Goal: Task Accomplishment & Management: Manage account settings

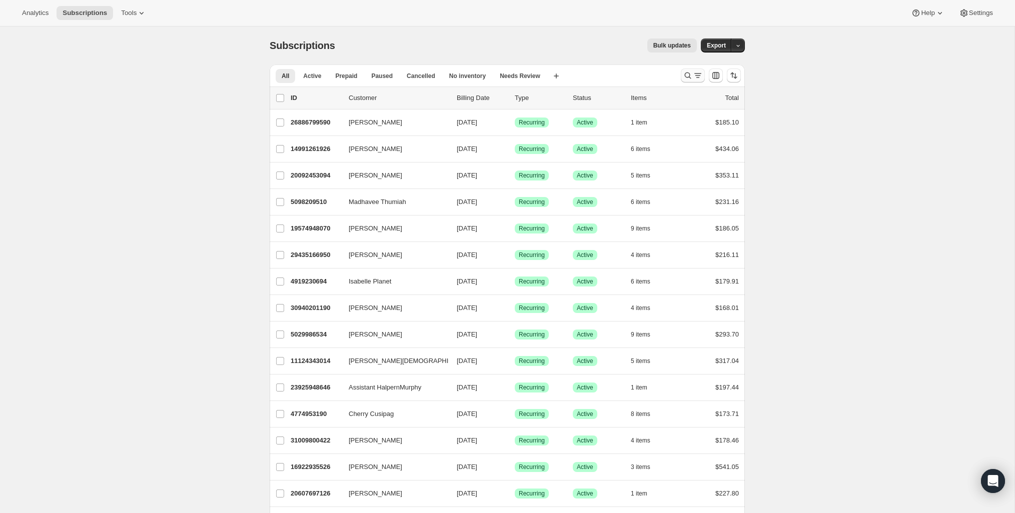
click at [691, 77] on icon "Search and filter results" at bounding box center [688, 76] width 10 height 10
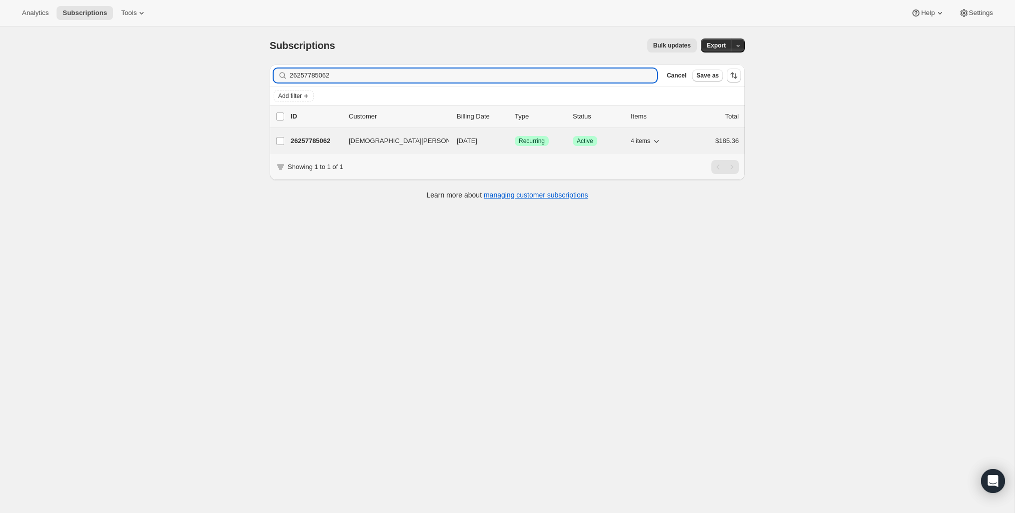
type input "26257785062"
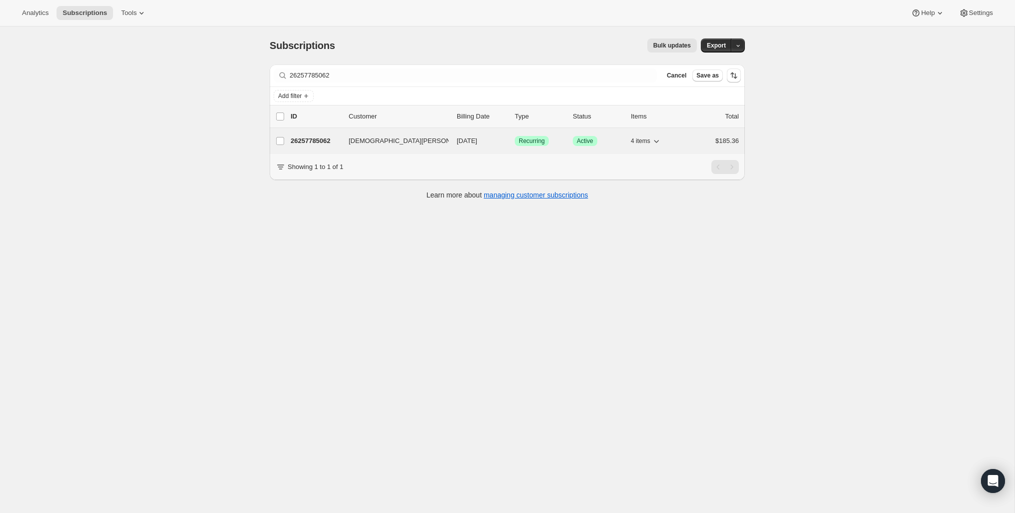
click at [349, 138] on span "Kristen Vine" at bounding box center [412, 141] width 126 height 10
click at [333, 142] on p "26257785062" at bounding box center [316, 141] width 50 height 10
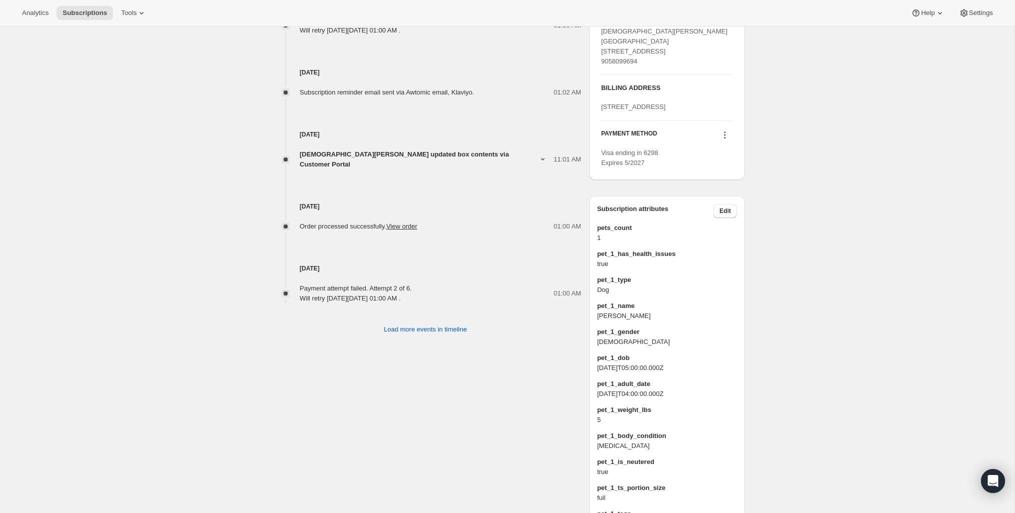
scroll to position [509, 0]
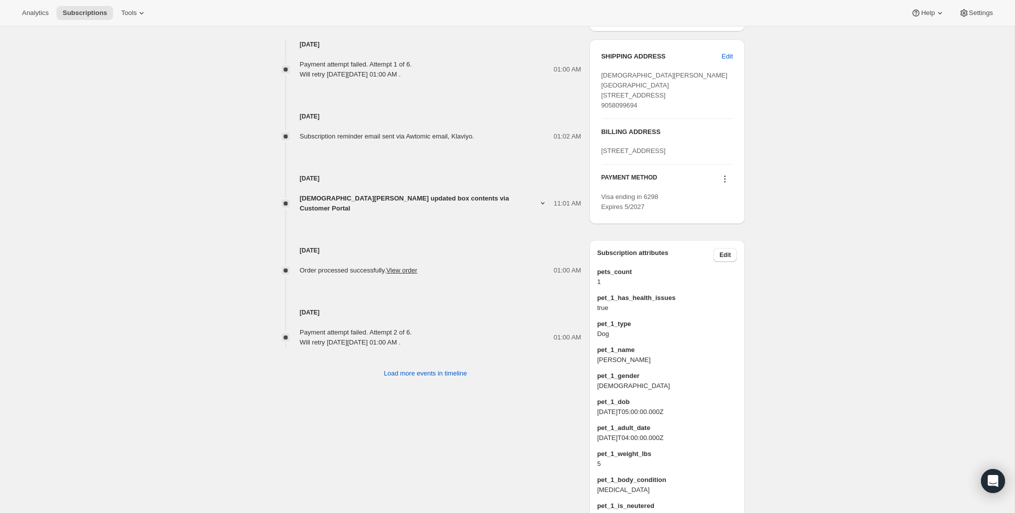
click at [727, 184] on icon at bounding box center [725, 179] width 10 height 10
click at [717, 231] on span "Send link to update card" at bounding box center [722, 228] width 70 height 8
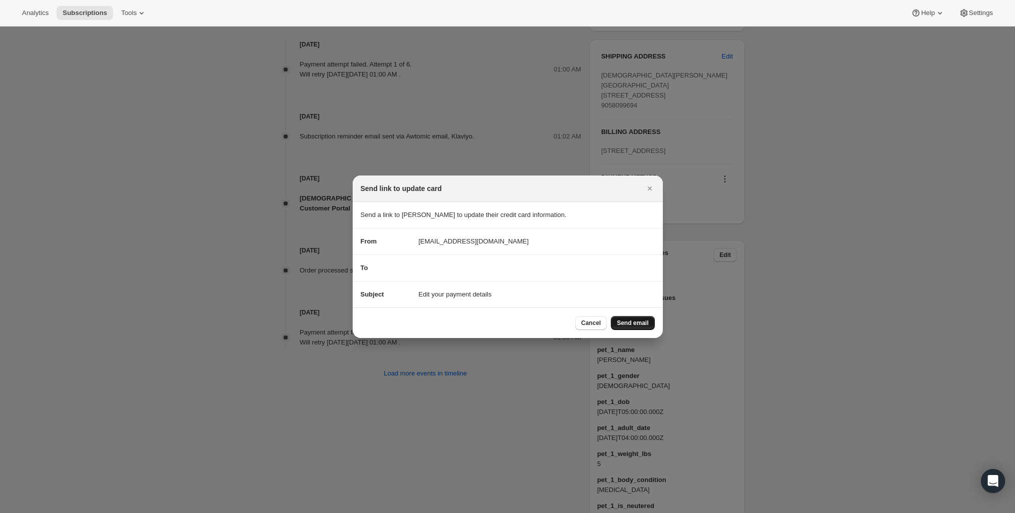
click at [621, 324] on span "Send email" at bounding box center [633, 323] width 32 height 8
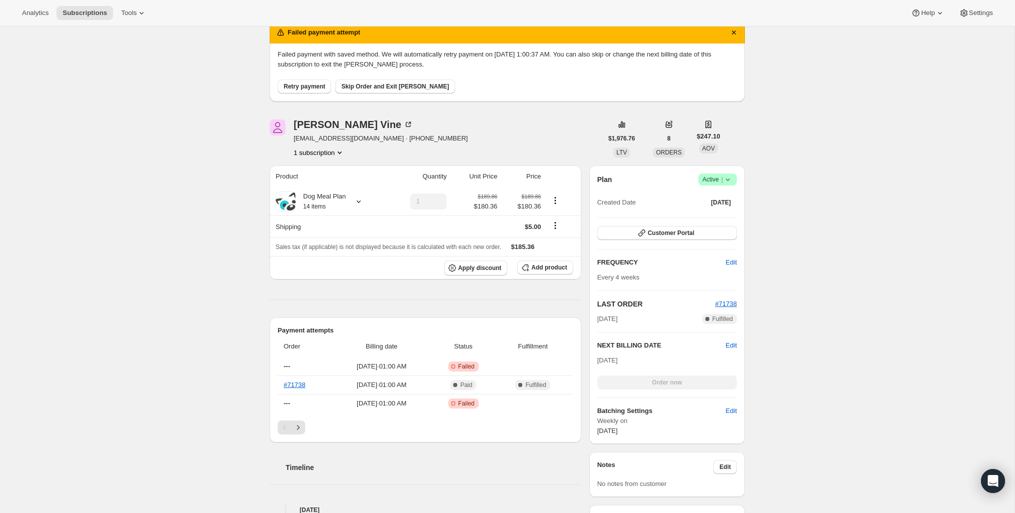
scroll to position [29, 0]
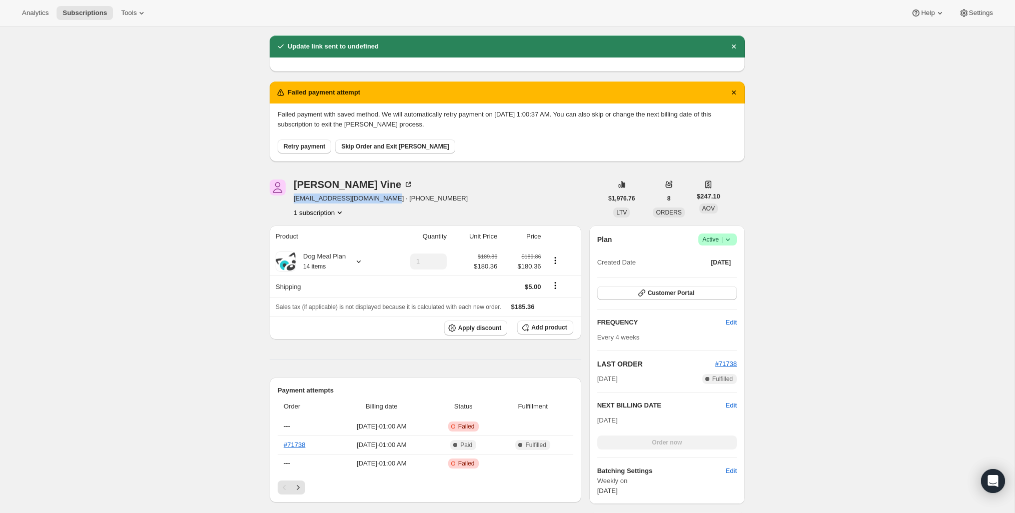
drag, startPoint x: 386, startPoint y: 200, endPoint x: 291, endPoint y: 202, distance: 95.0
click at [291, 202] on div "Kristen Vine kristen_marie87@hotmail.com · +19058099694 1 subscription" at bounding box center [436, 199] width 333 height 38
copy span "kristen_marie87@hotmail.com"
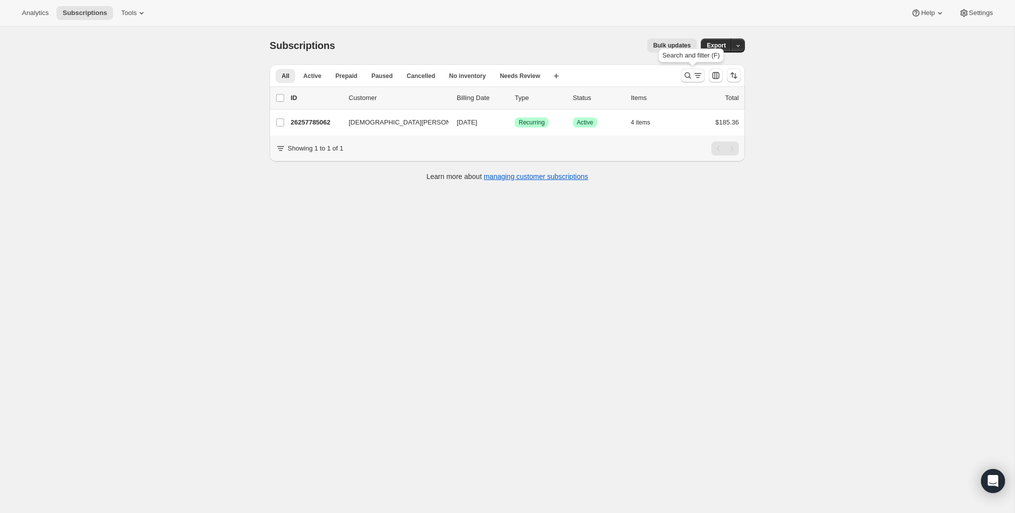
click at [691, 76] on icon "Search and filter results" at bounding box center [688, 76] width 10 height 10
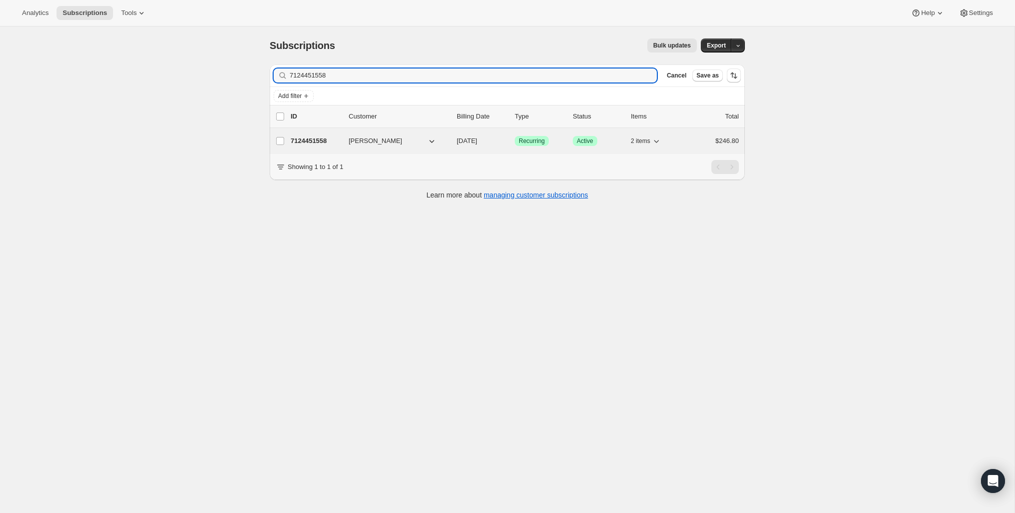
type input "7124451558"
click at [361, 139] on span "Ashlee Sweete" at bounding box center [376, 141] width 54 height 10
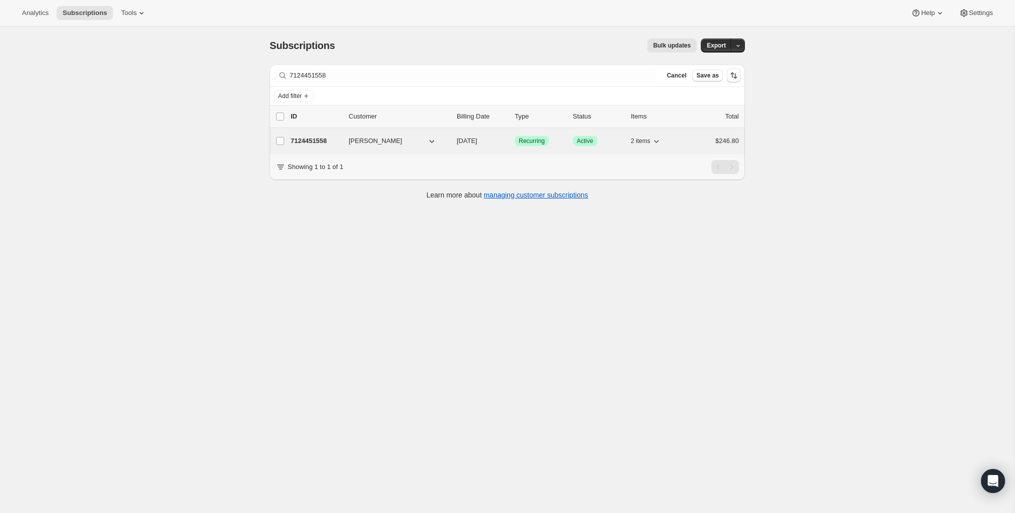
click at [314, 140] on p "7124451558" at bounding box center [316, 141] width 50 height 10
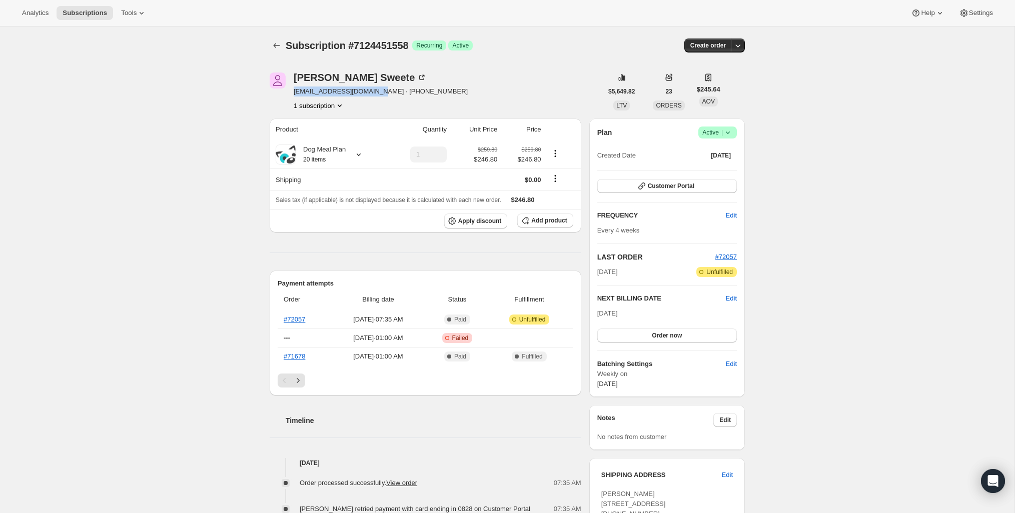
drag, startPoint x: 377, startPoint y: 92, endPoint x: 293, endPoint y: 92, distance: 84.0
click at [294, 92] on span "ashleesweete@hotmail.com · +12268088362" at bounding box center [381, 92] width 174 height 10
copy span "ashleesweete@hotmail.com"
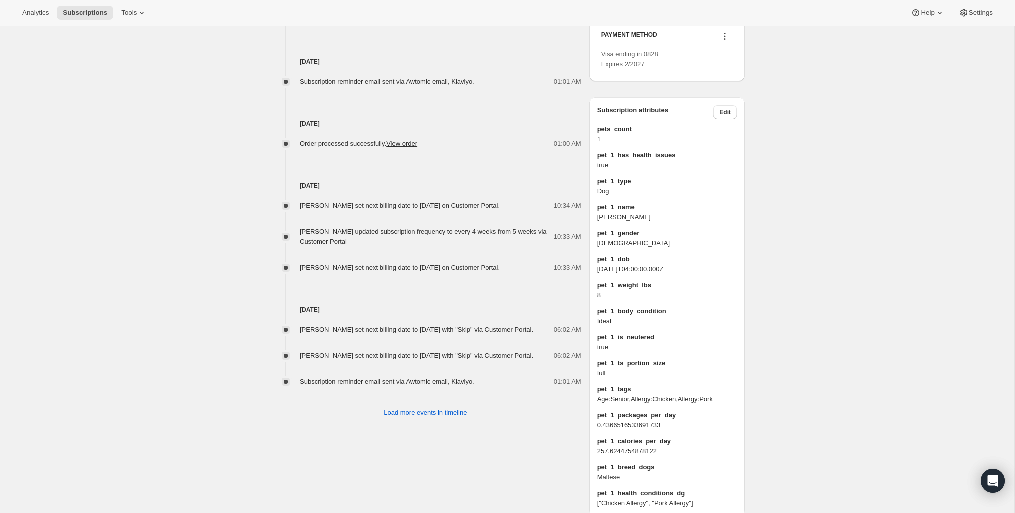
scroll to position [552, 0]
click at [724, 41] on icon at bounding box center [725, 36] width 10 height 10
click at [708, 99] on span "Send link to update card" at bounding box center [722, 95] width 70 height 8
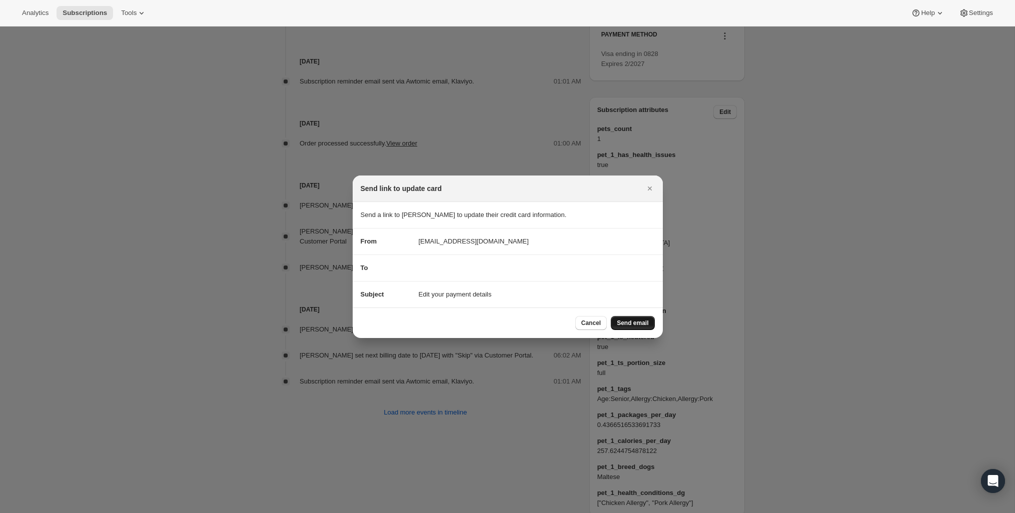
click at [630, 322] on span "Send email" at bounding box center [633, 323] width 32 height 8
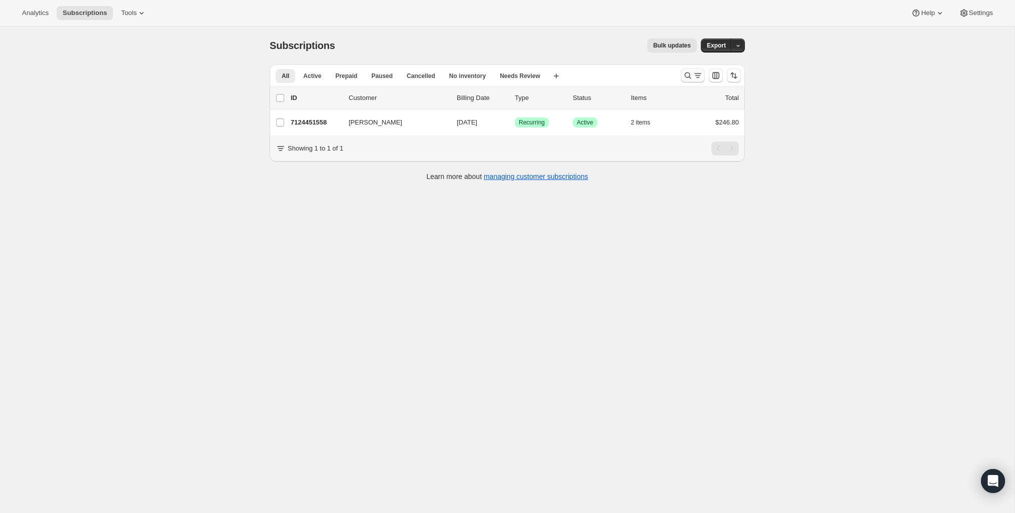
click at [694, 70] on button "Search and filter results" at bounding box center [693, 76] width 24 height 14
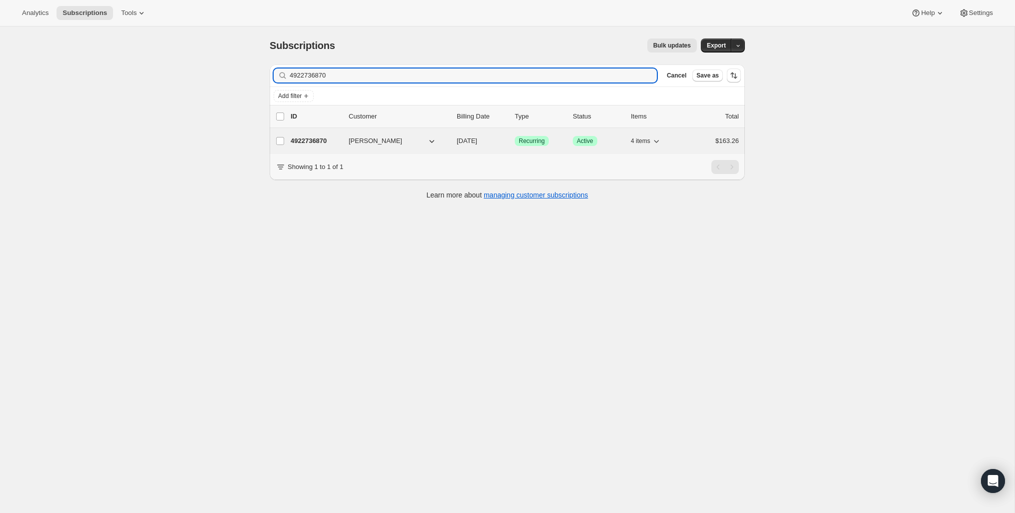
type input "4922736870"
click at [316, 142] on p "4922736870" at bounding box center [316, 141] width 50 height 10
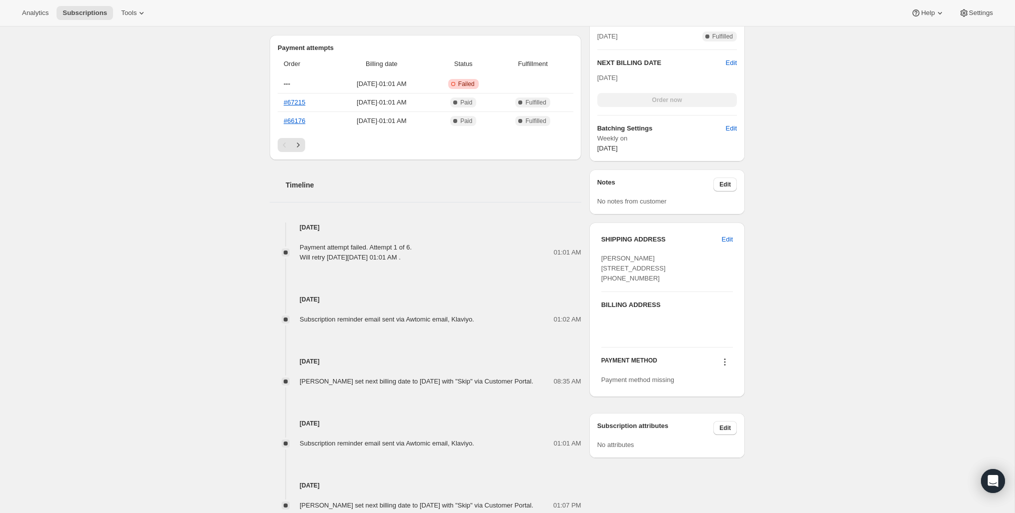
scroll to position [320, 0]
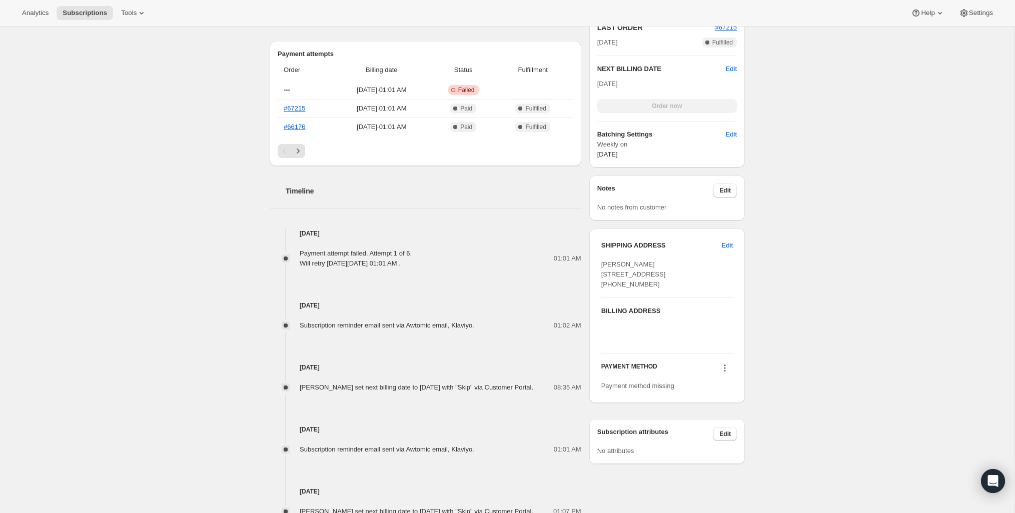
click at [724, 366] on icon at bounding box center [725, 366] width 2 height 2
click at [793, 393] on div "Subscription #4922736870. This page is ready Subscription #4922736870 Success R…" at bounding box center [507, 142] width 1014 height 871
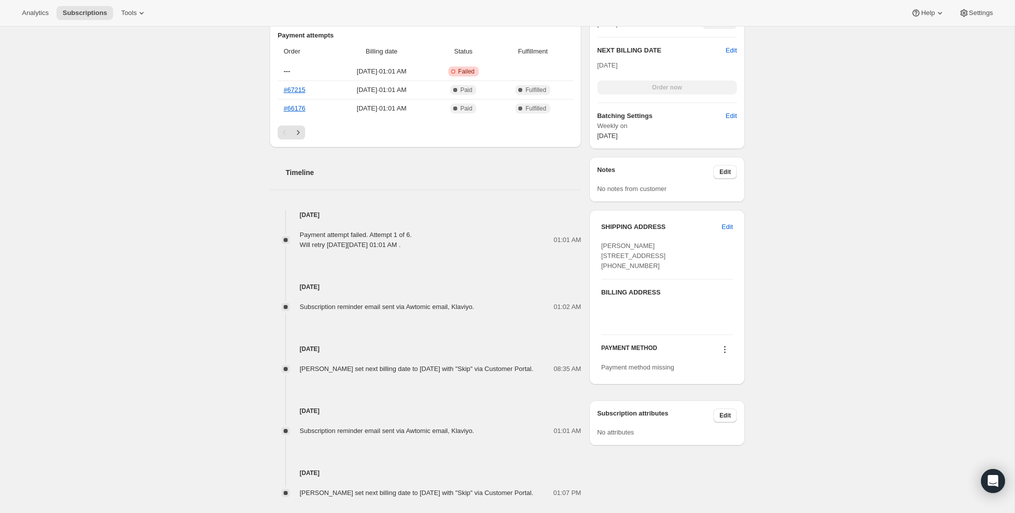
scroll to position [404, 0]
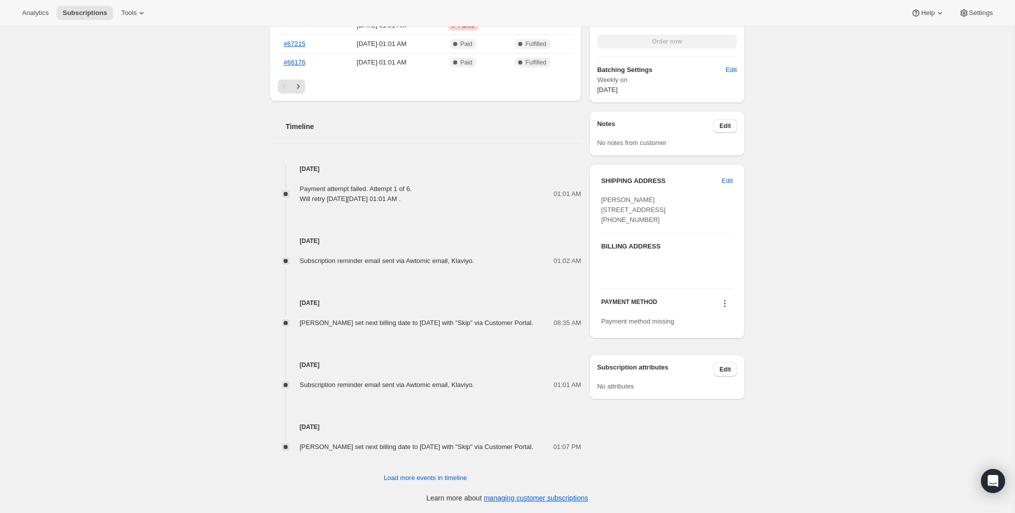
click at [721, 309] on icon at bounding box center [725, 304] width 10 height 10
click at [711, 349] on span "Select payment method" at bounding box center [722, 353] width 69 height 8
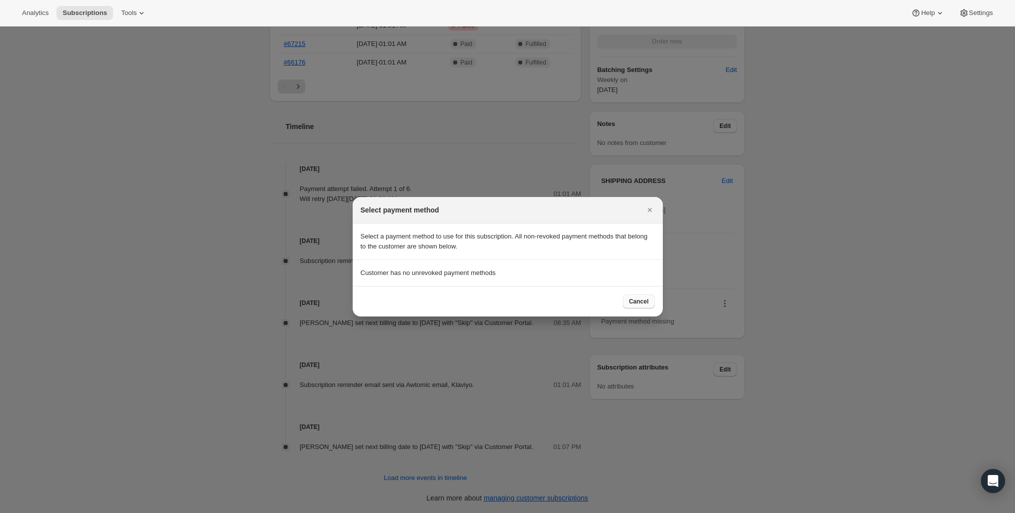
click at [631, 304] on span "Cancel" at bounding box center [639, 302] width 20 height 8
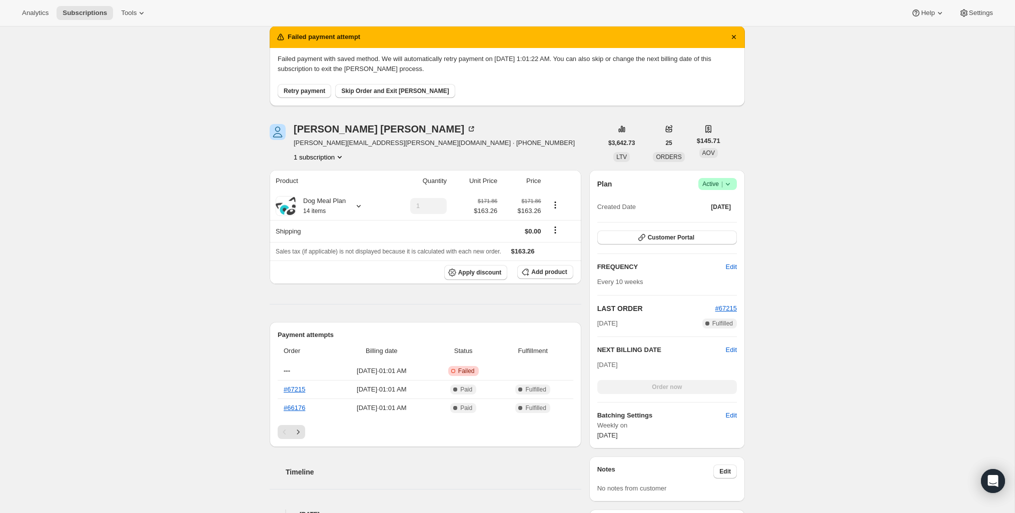
scroll to position [0, 0]
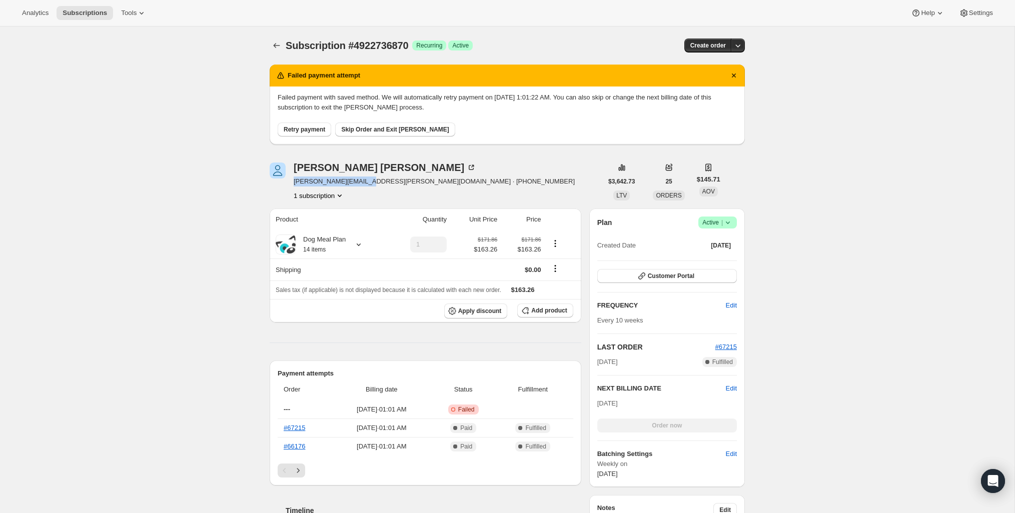
drag, startPoint x: 293, startPoint y: 182, endPoint x: 362, endPoint y: 182, distance: 68.5
click at [362, 182] on span "natalia.luu@gmail.com · +14168382421" at bounding box center [434, 182] width 281 height 10
copy span "natalia.luu@gmail.com"
click at [678, 274] on span "Customer Portal" at bounding box center [671, 276] width 47 height 8
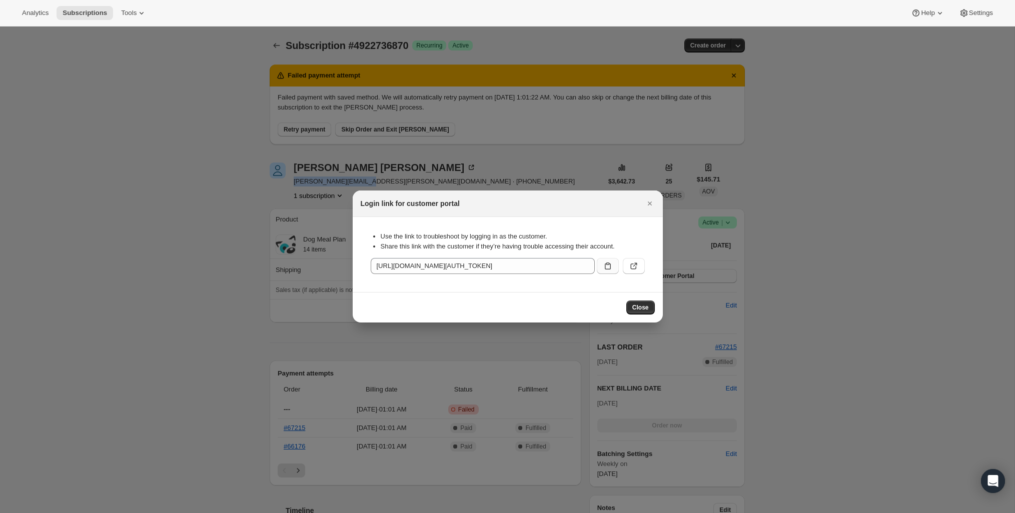
click at [611, 268] on icon ":rls:" at bounding box center [608, 266] width 10 height 10
copy span "natalia.luu@gmail.com"
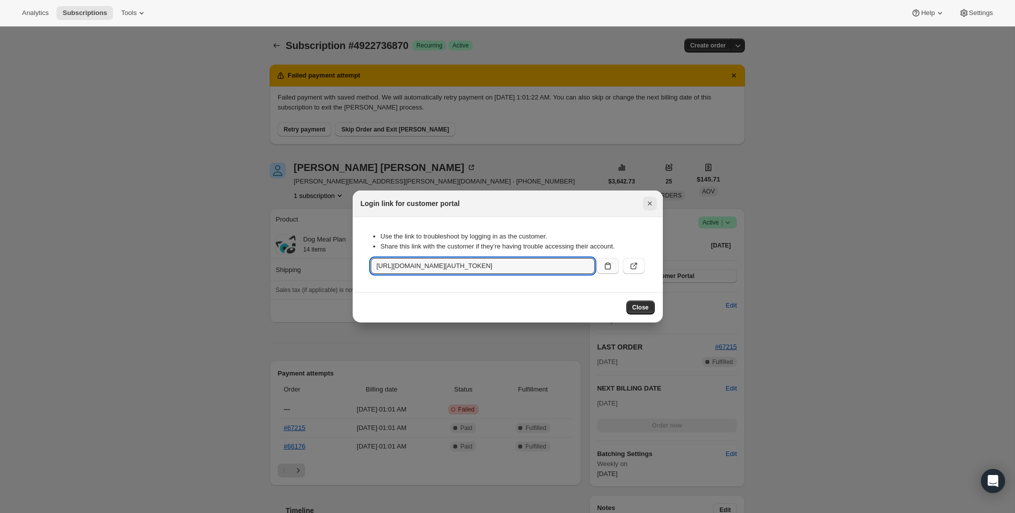
click at [651, 200] on icon "Close" at bounding box center [650, 204] width 10 height 10
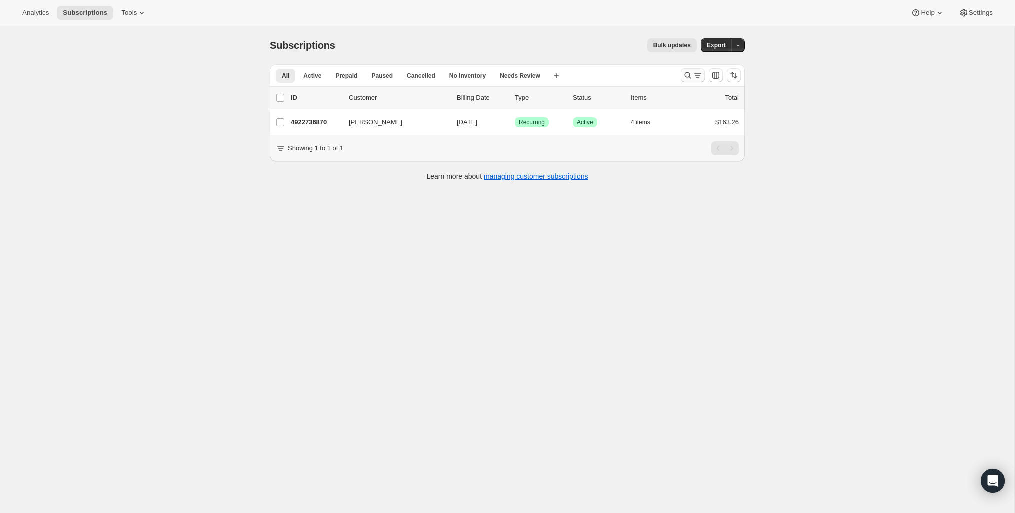
click at [688, 77] on icon "Search and filter results" at bounding box center [688, 76] width 7 height 7
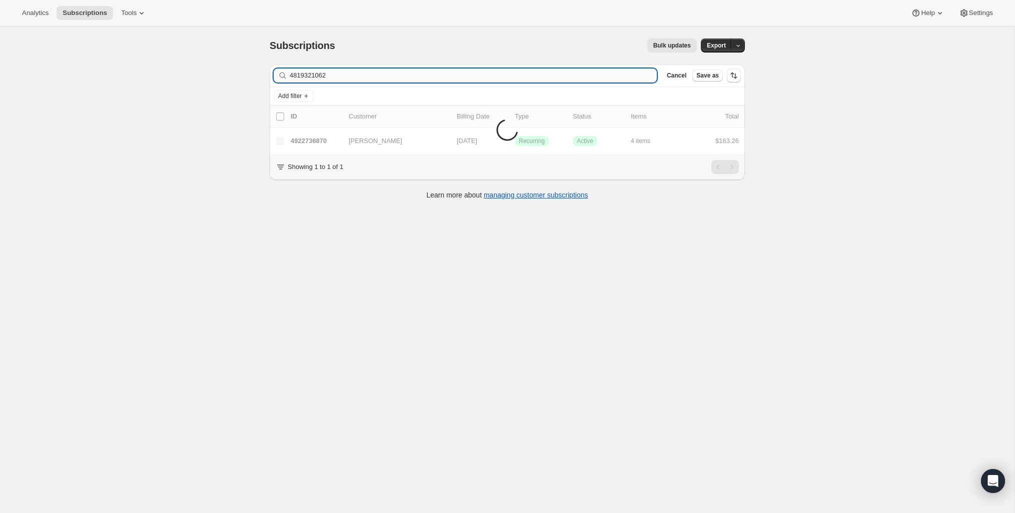
type input "4819321062"
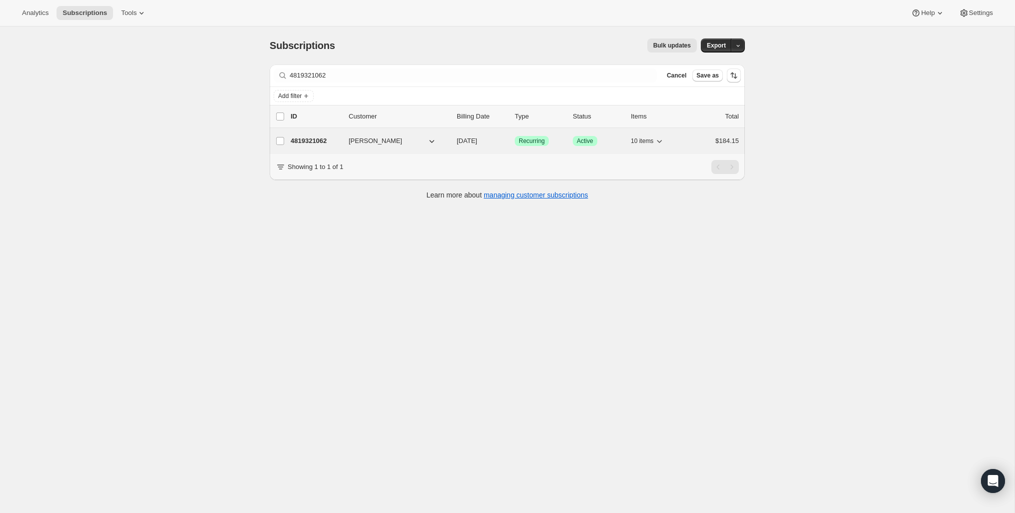
click at [316, 141] on p "4819321062" at bounding box center [316, 141] width 50 height 10
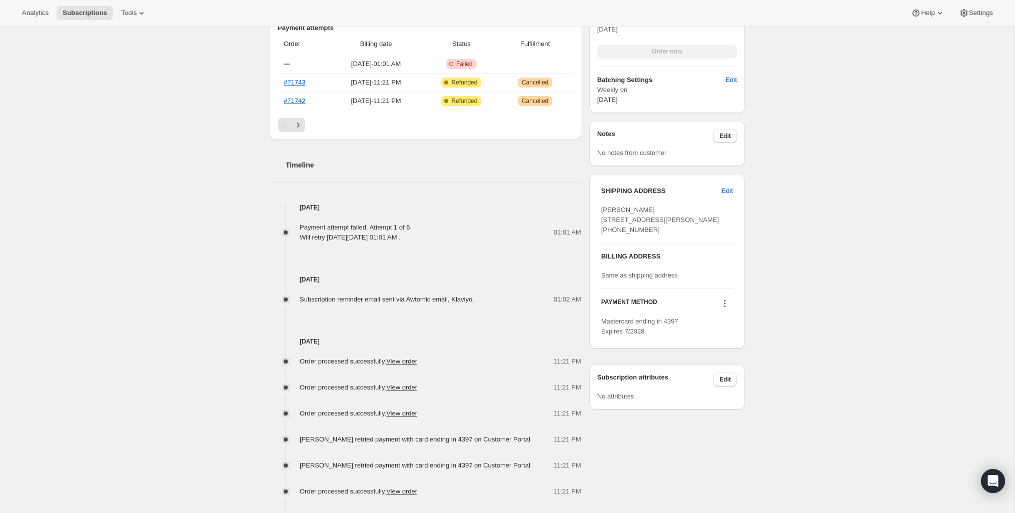
scroll to position [392, 0]
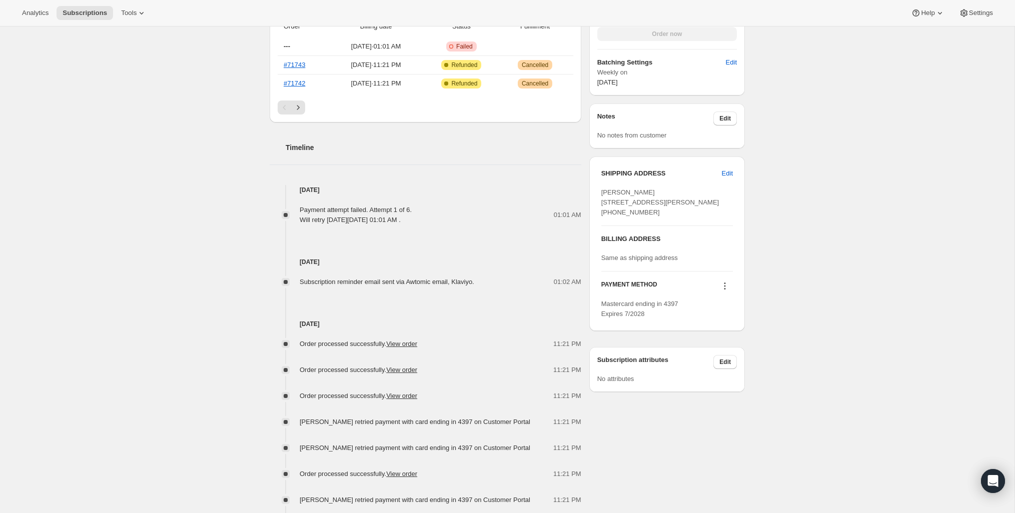
drag, startPoint x: 718, startPoint y: 306, endPoint x: 725, endPoint y: 305, distance: 7.1
click at [719, 292] on button at bounding box center [725, 286] width 16 height 11
click at [725, 291] on icon at bounding box center [725, 286] width 10 height 10
click at [726, 291] on icon at bounding box center [725, 286] width 10 height 10
click at [708, 328] on span "Send link to update card" at bounding box center [722, 325] width 70 height 8
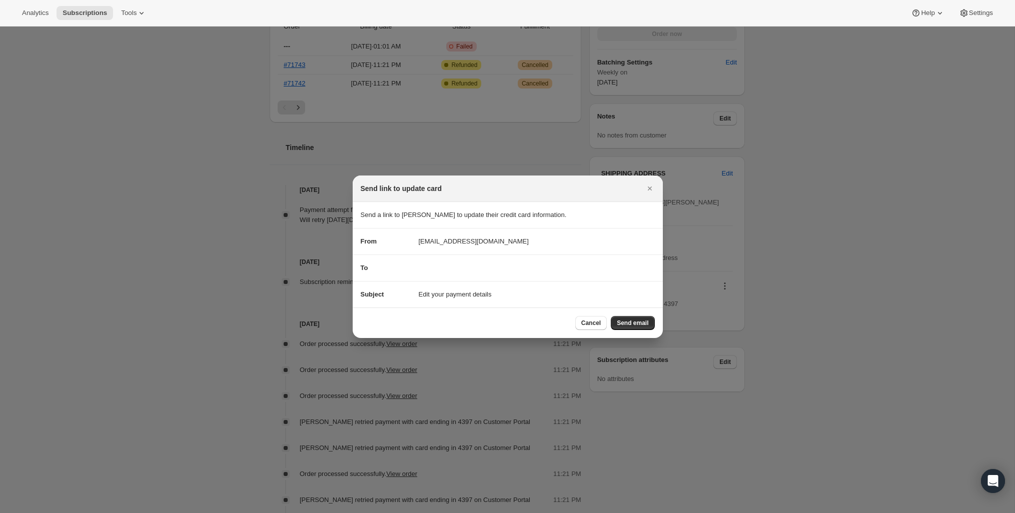
click at [643, 324] on span "Send email" at bounding box center [633, 323] width 32 height 8
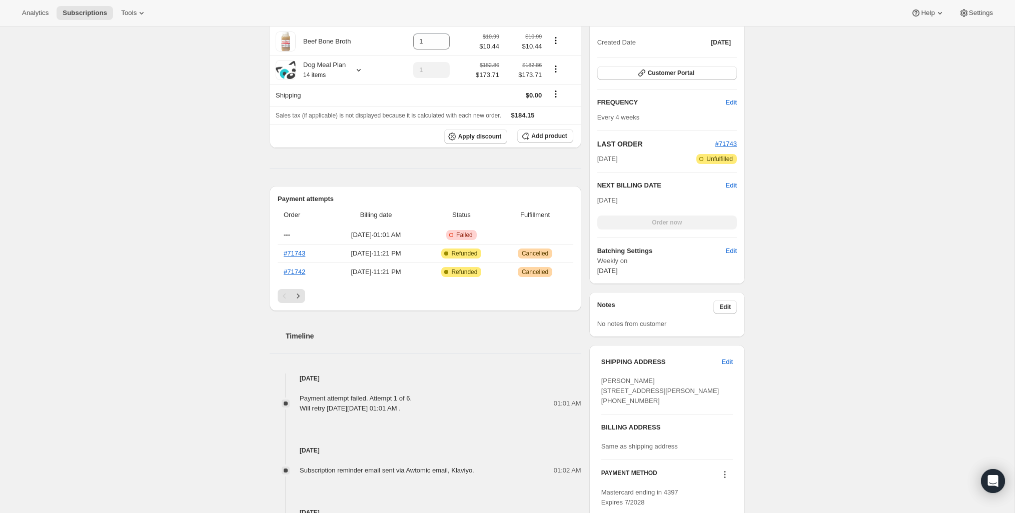
scroll to position [0, 0]
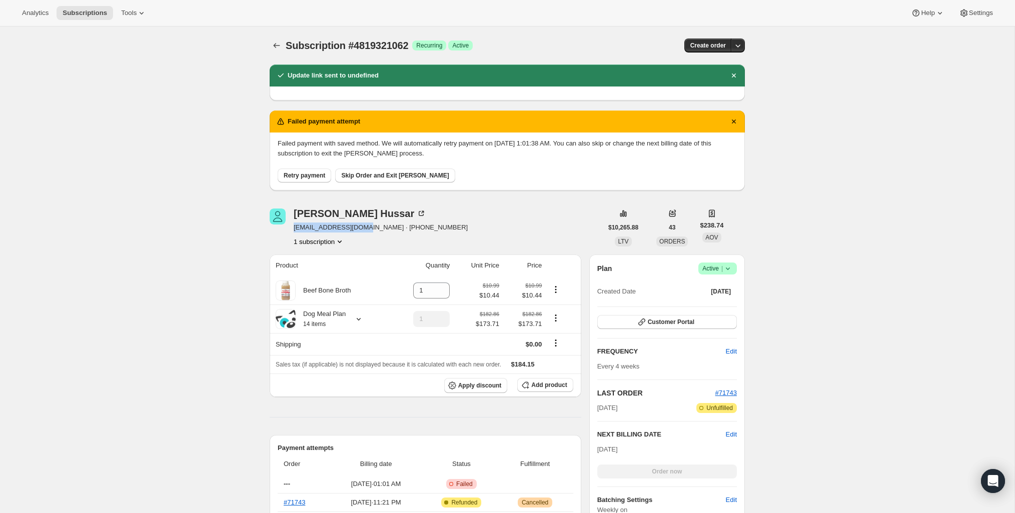
drag, startPoint x: 369, startPoint y: 228, endPoint x: 292, endPoint y: 229, distance: 77.0
click at [292, 229] on div "Mary Hussar mmhussar@hotmail.com · +14164609213 1 subscription" at bounding box center [436, 228] width 333 height 38
copy span "mmhussar@hotmail.com"
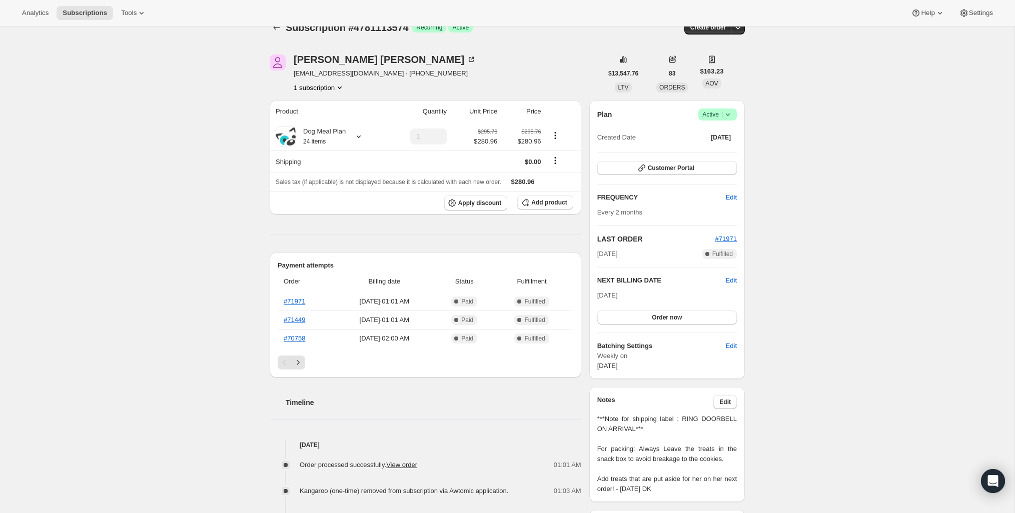
scroll to position [25, 0]
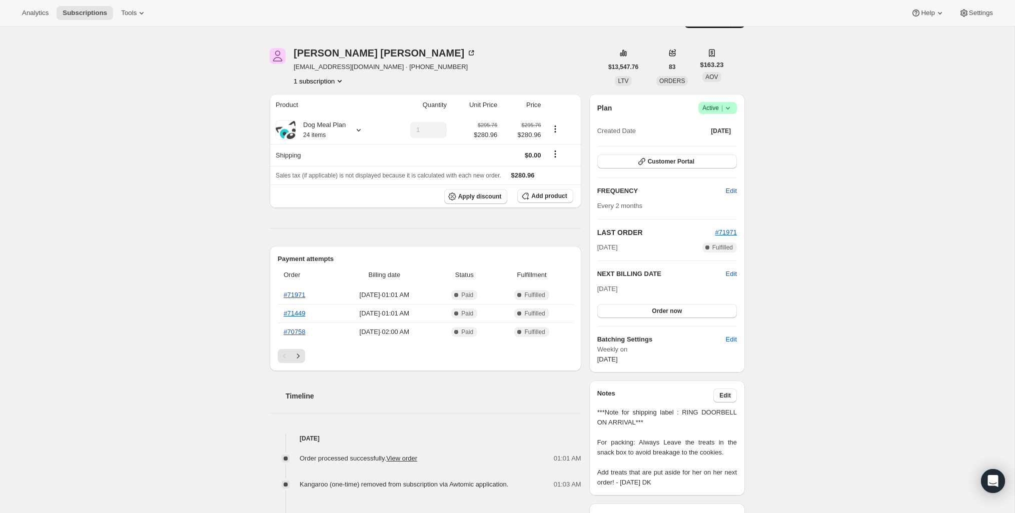
click at [204, 206] on div "Subscription #4781113574. This page is ready Subscription #4781113574 Success R…" at bounding box center [507, 452] width 1014 height 901
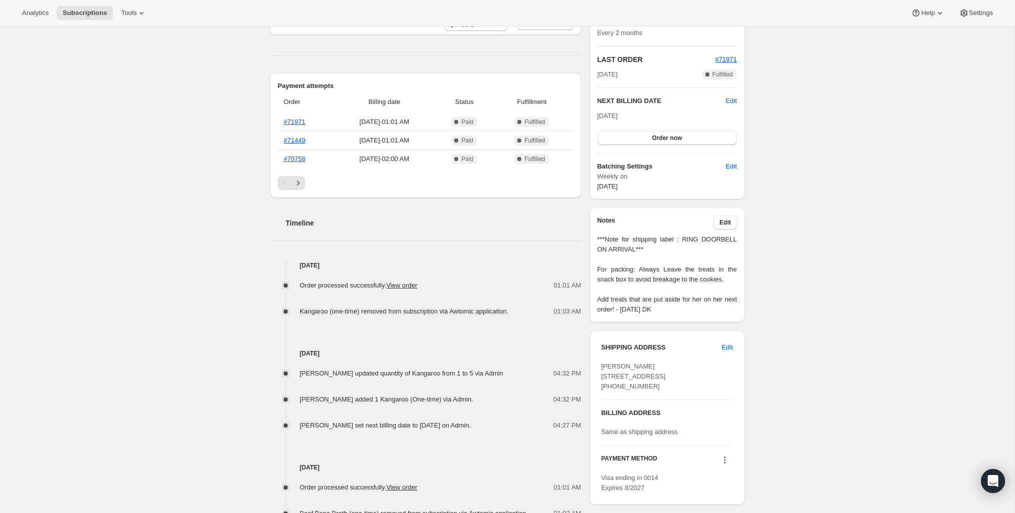
scroll to position [64, 0]
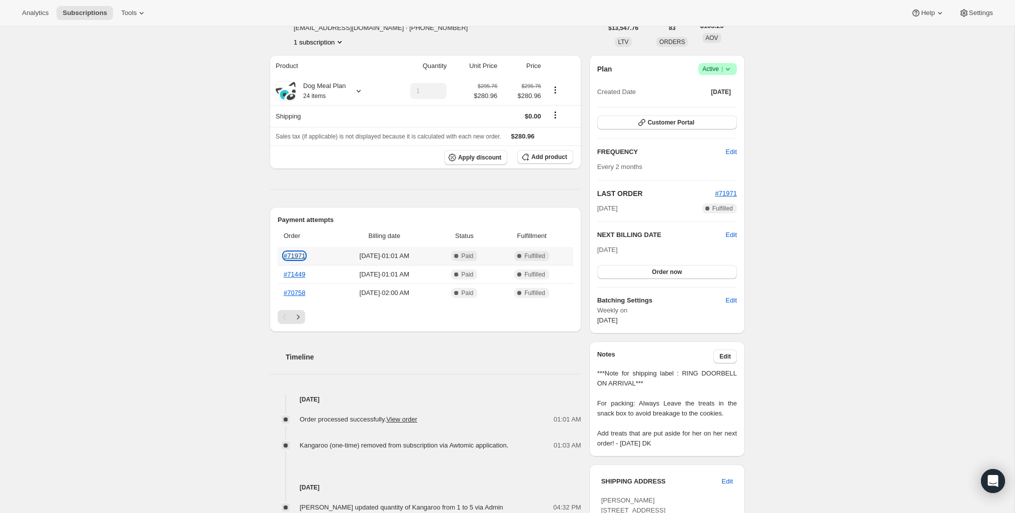
click at [294, 258] on link "#71971" at bounding box center [295, 256] width 22 height 8
